Goal: Information Seeking & Learning: Learn about a topic

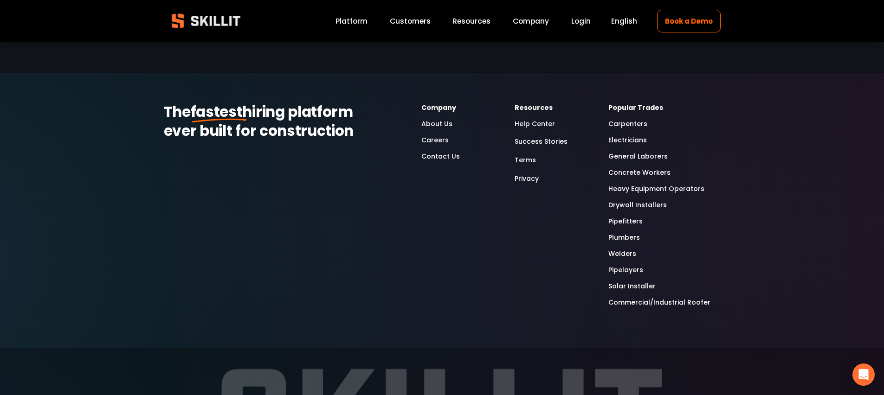
scroll to position [2530, 0]
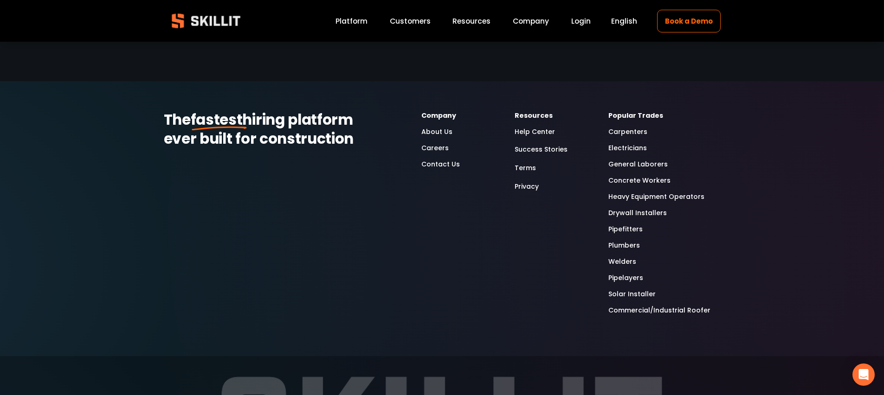
click at [437, 127] on link "About Us" at bounding box center [436, 132] width 31 height 11
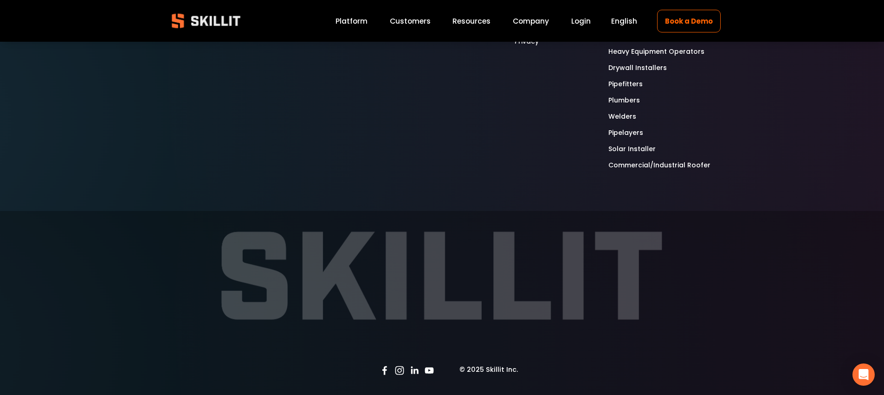
scroll to position [2952, 0]
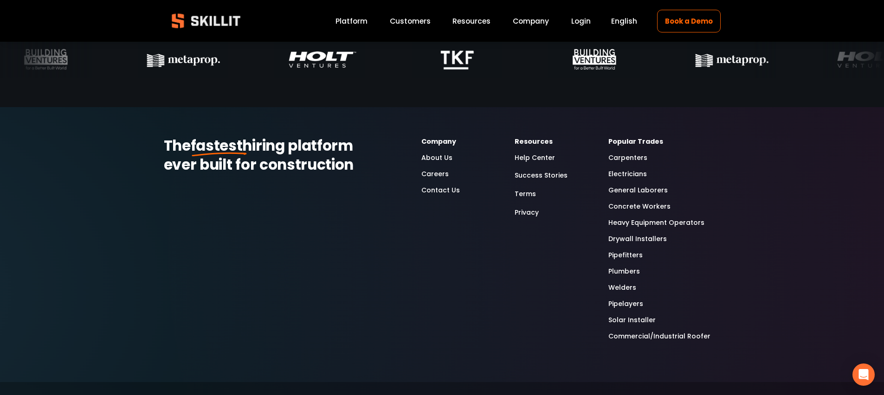
click at [431, 179] on link "Careers" at bounding box center [434, 174] width 27 height 11
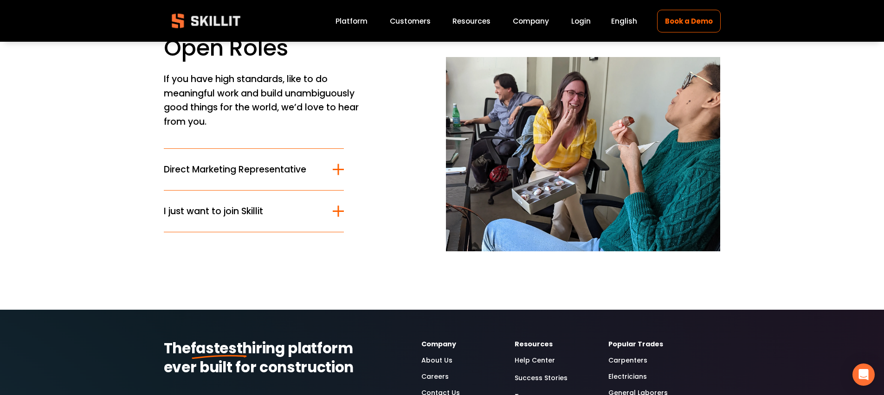
scroll to position [76, 0]
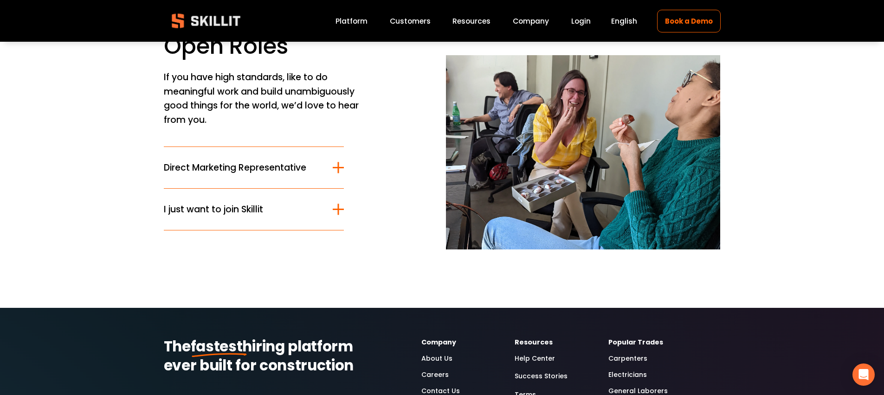
click at [303, 169] on span "Direct Marketing Representative" at bounding box center [248, 167] width 169 height 13
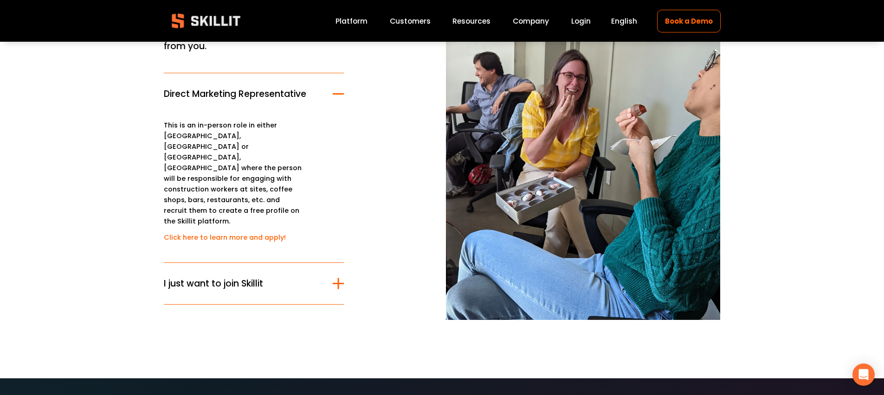
scroll to position [150, 0]
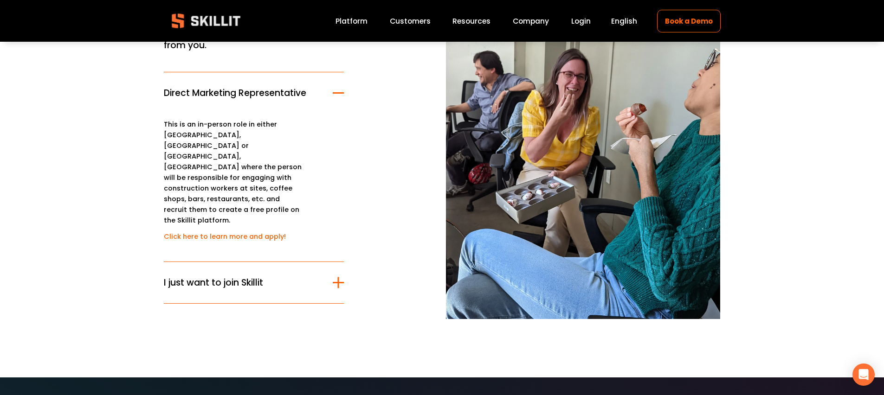
click at [281, 276] on span "I just want to join Skillit" at bounding box center [248, 282] width 169 height 13
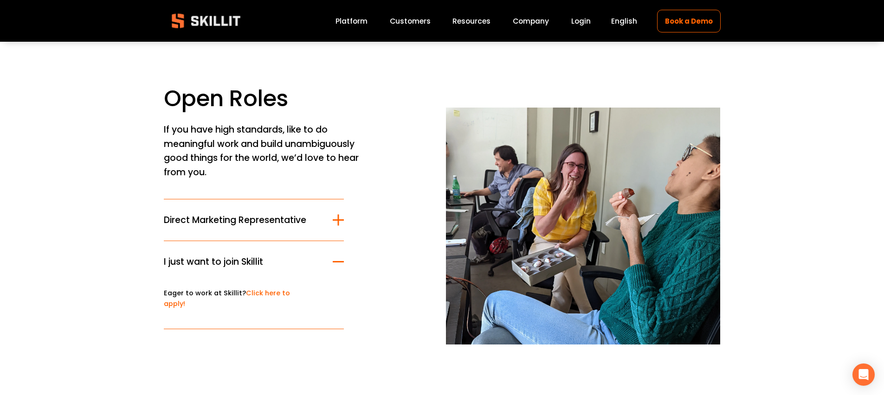
scroll to position [0, 0]
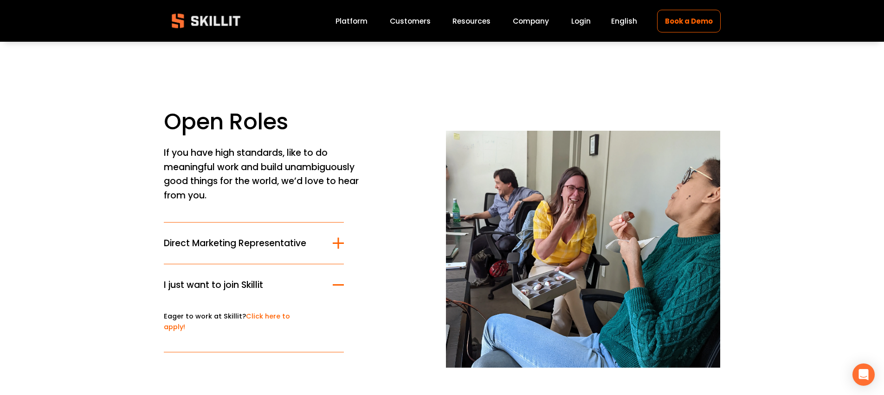
click at [361, 23] on link "Platform" at bounding box center [352, 21] width 32 height 13
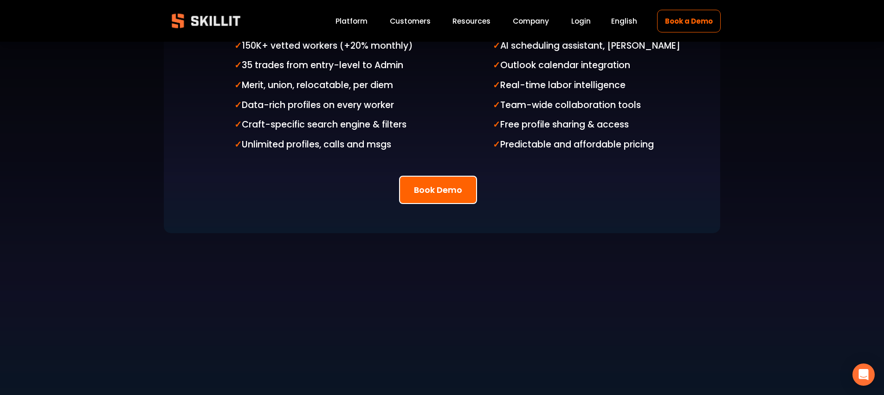
scroll to position [2214, 0]
